Goal: Information Seeking & Learning: Learn about a topic

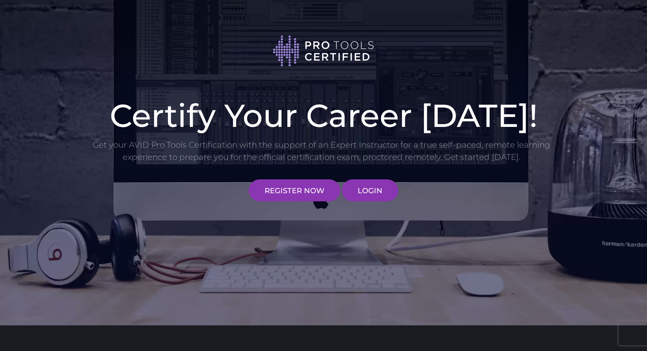
click at [367, 193] on link "LOGIN" at bounding box center [370, 190] width 56 height 22
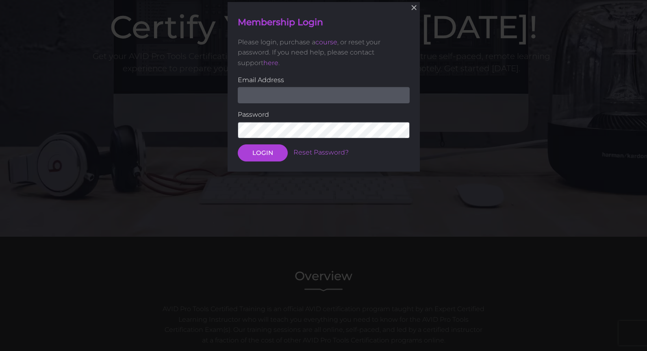
scroll to position [89, 0]
click at [271, 96] on input "email" at bounding box center [324, 95] width 172 height 16
type input "mike@paministries.com"
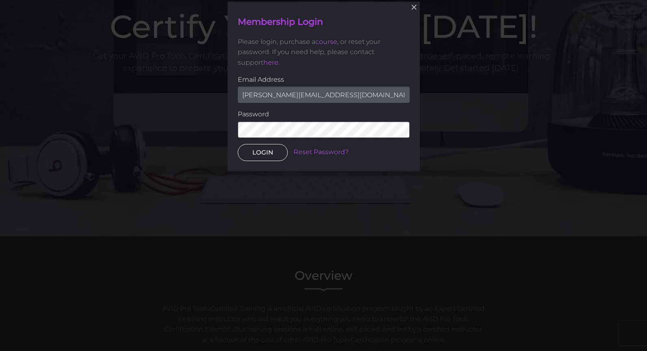
click at [266, 153] on button "LOGIN" at bounding box center [263, 152] width 50 height 17
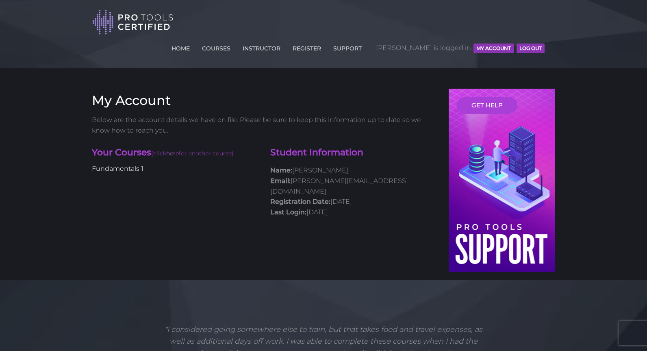
click at [97, 165] on link "Fundamentals 1" at bounding box center [118, 169] width 52 height 8
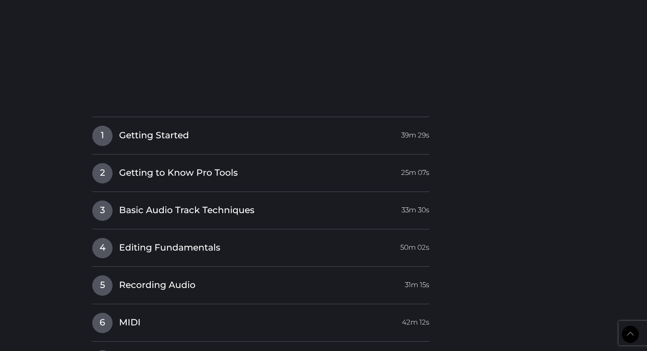
scroll to position [1178, 0]
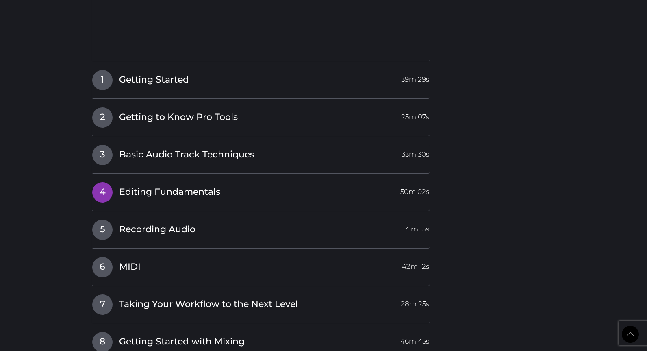
click at [117, 182] on link "4 Editing Fundamentals 50m 02s" at bounding box center [261, 190] width 338 height 17
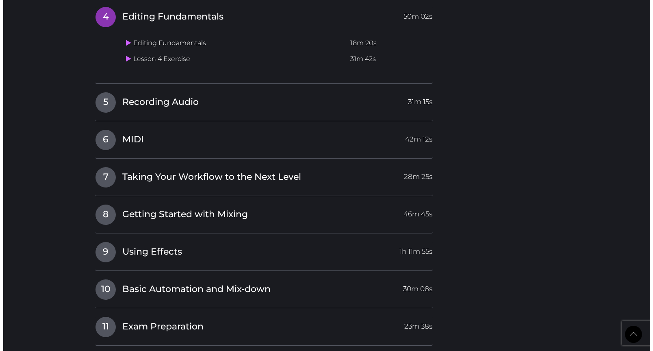
scroll to position [1110, 0]
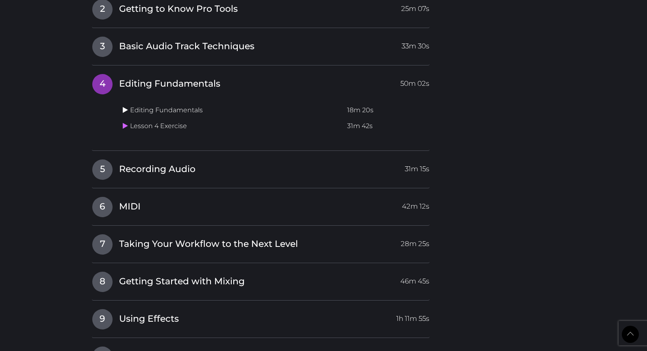
click at [124, 106] on icon at bounding box center [125, 109] width 5 height 7
